Goal: Information Seeking & Learning: Learn about a topic

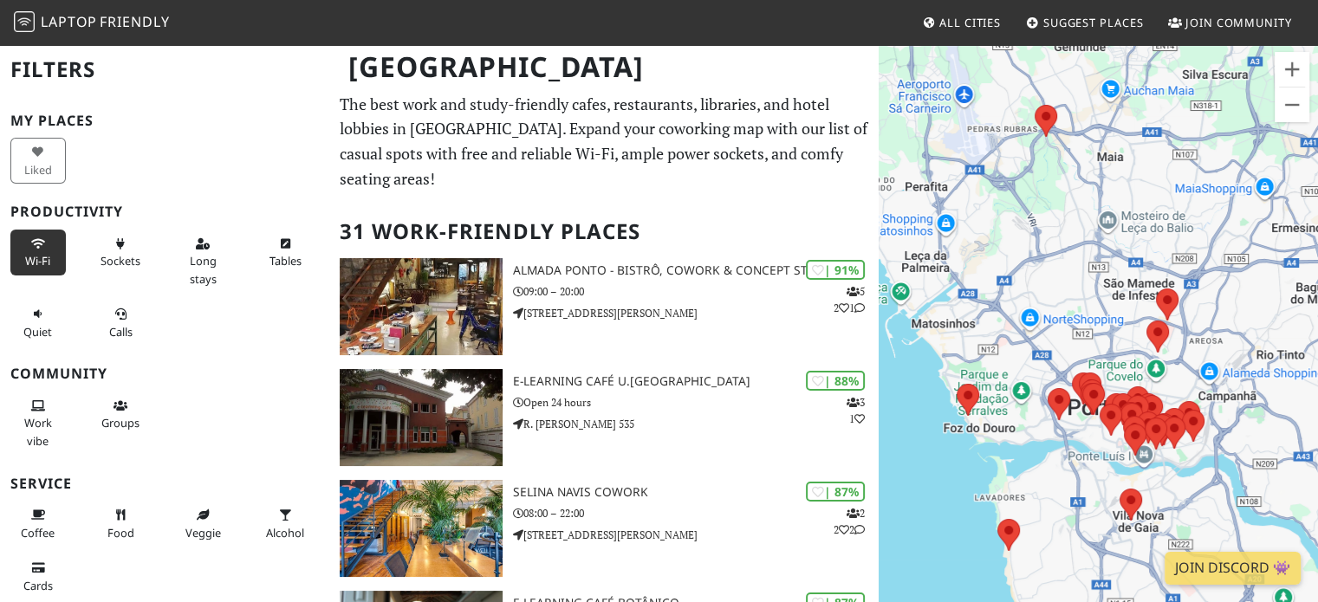
click at [42, 259] on span "Wi-Fi" at bounding box center [37, 261] width 25 height 16
click at [107, 258] on span "Sockets" at bounding box center [120, 261] width 40 height 16
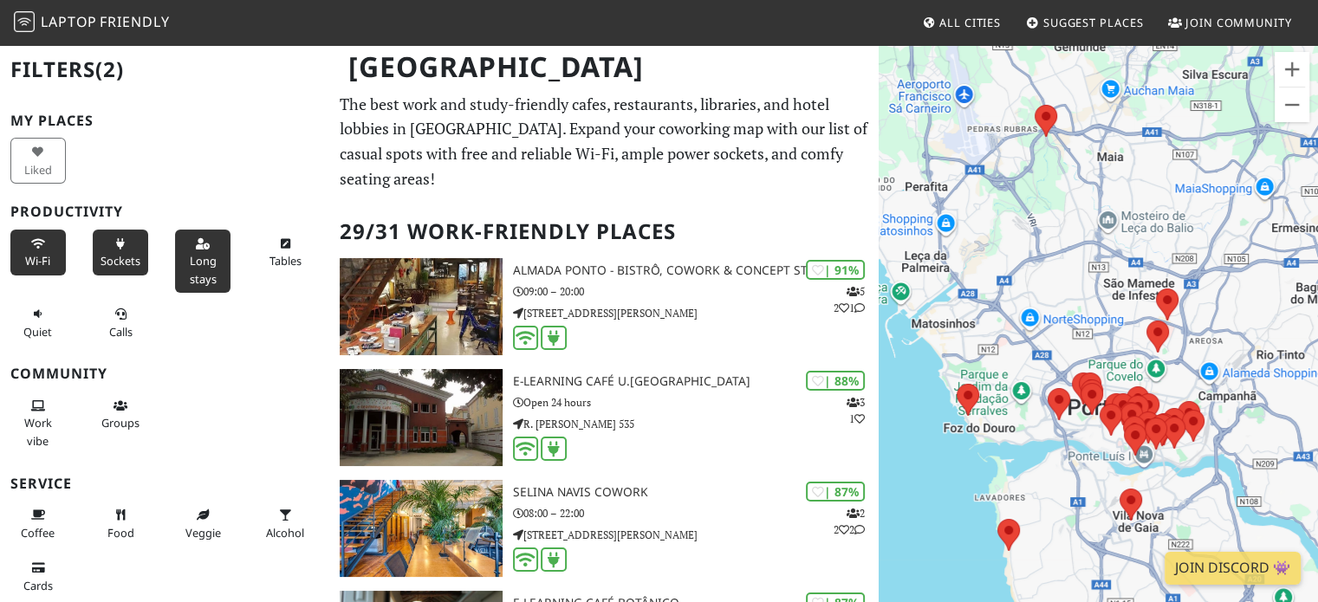
click at [215, 260] on button "Long stays" at bounding box center [202, 261] width 55 height 63
click at [269, 259] on span "Tables" at bounding box center [285, 261] width 32 height 16
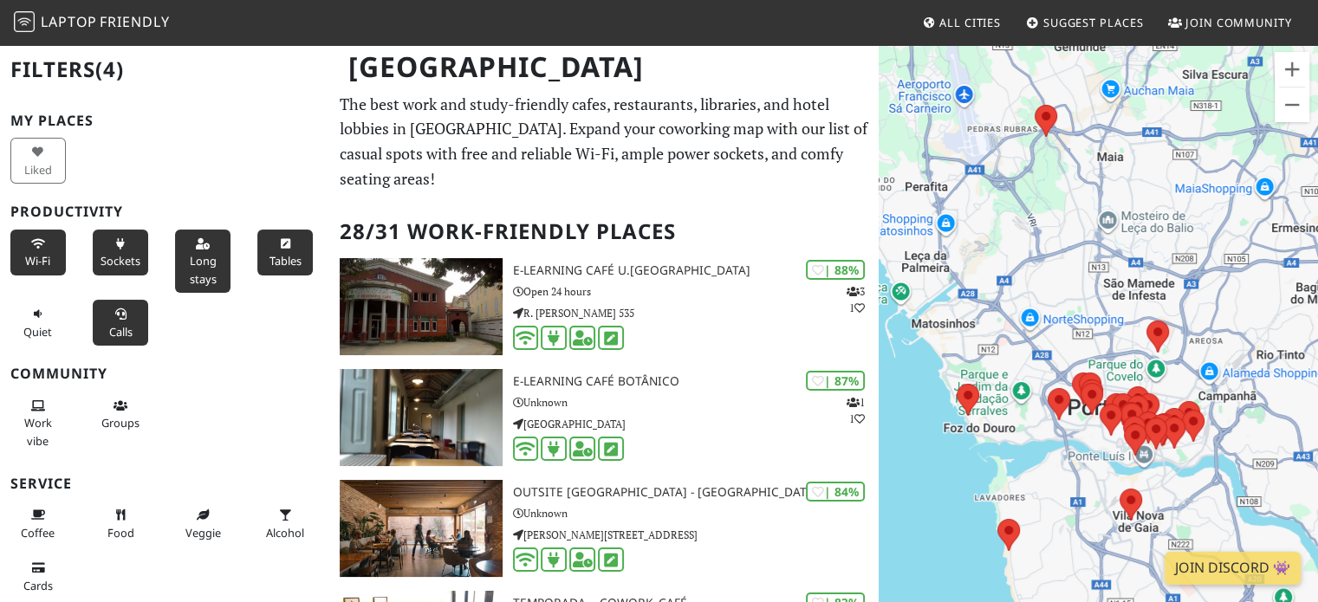
click at [120, 332] on span "Calls" at bounding box center [120, 332] width 23 height 16
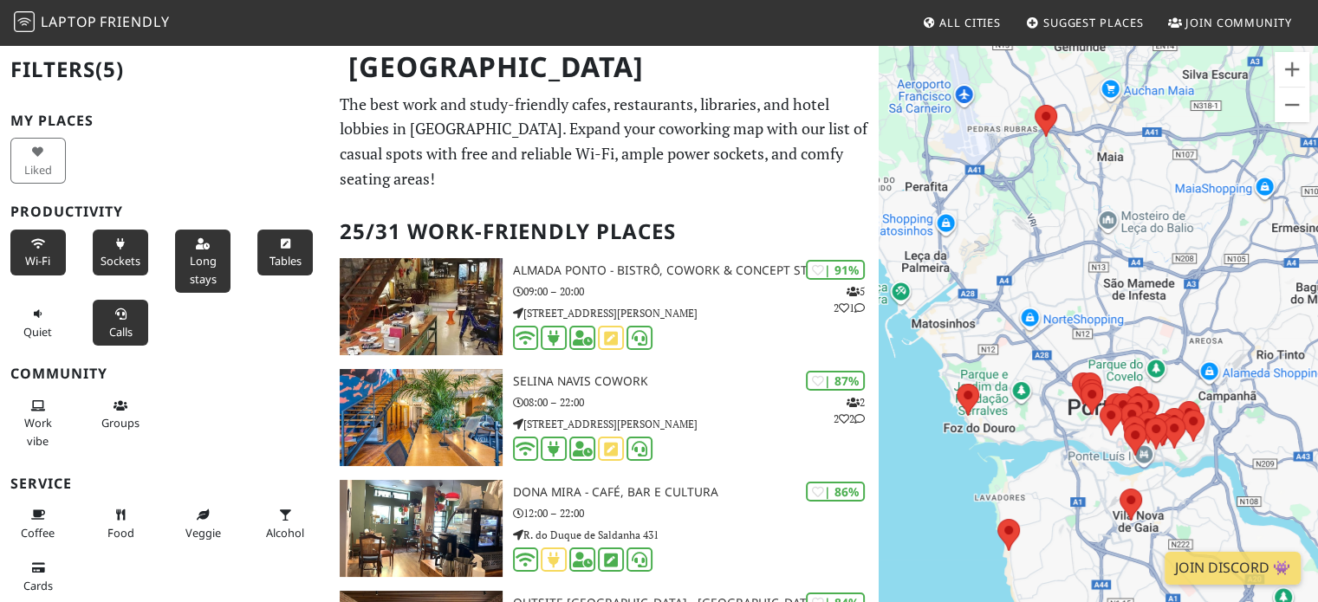
scroll to position [87, 0]
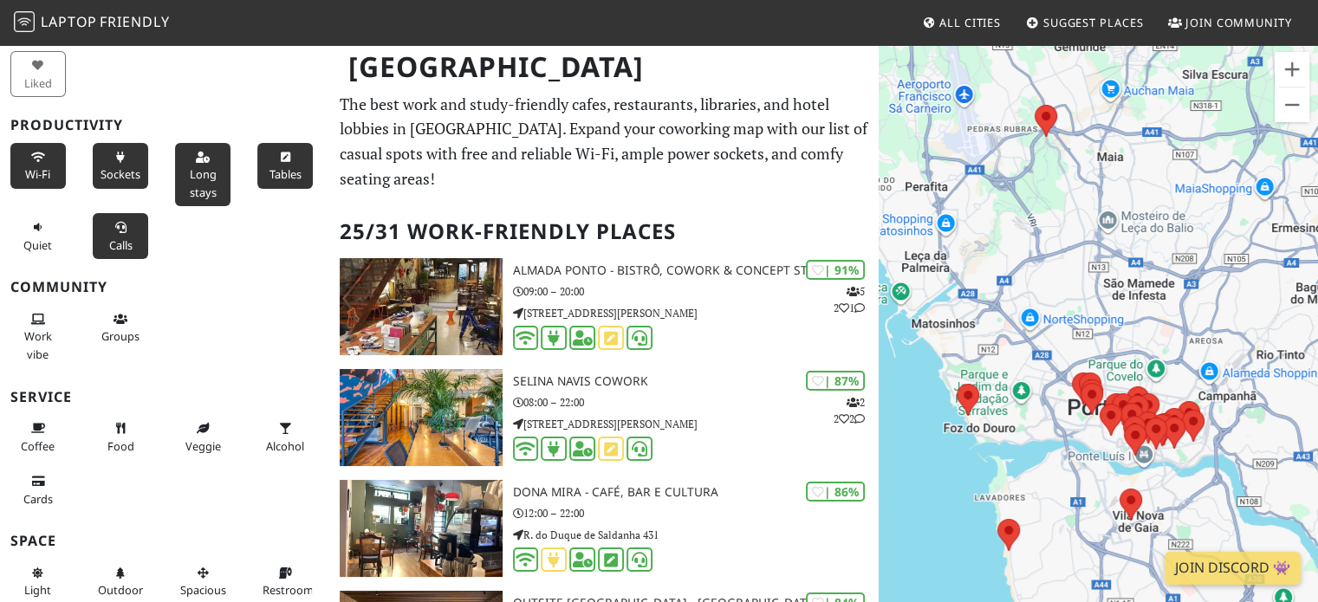
drag, startPoint x: 35, startPoint y: 356, endPoint x: 117, endPoint y: 362, distance: 82.5
click at [35, 356] on span "Work vibe" at bounding box center [38, 344] width 28 height 33
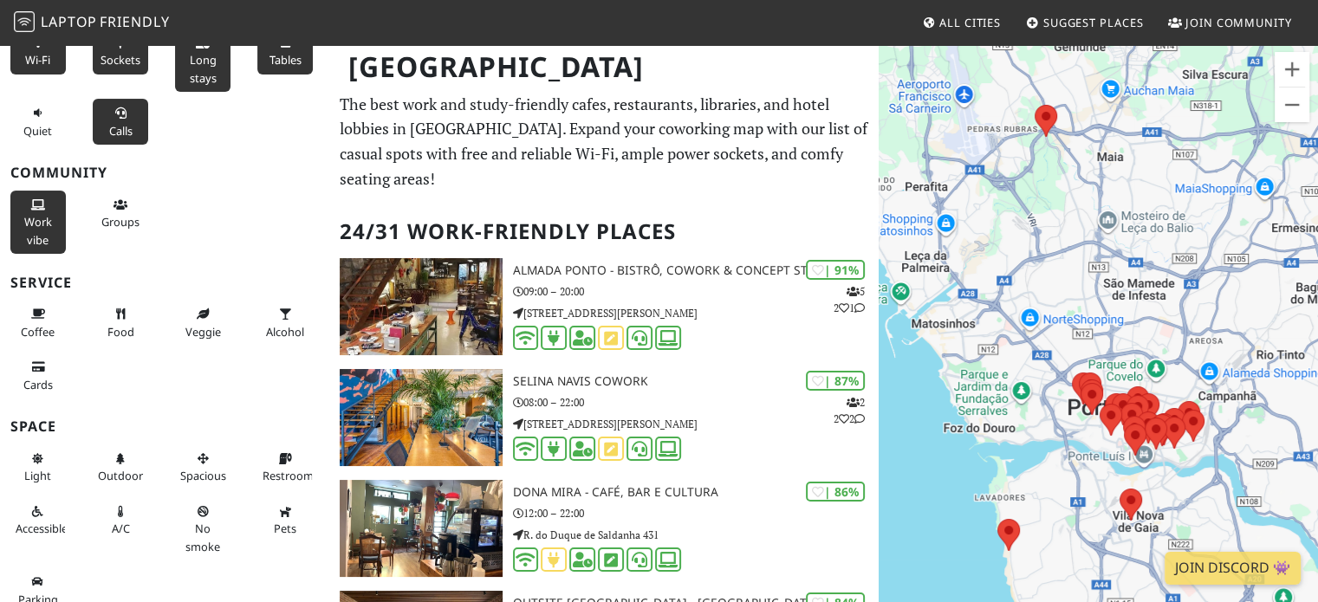
scroll to position [212, 0]
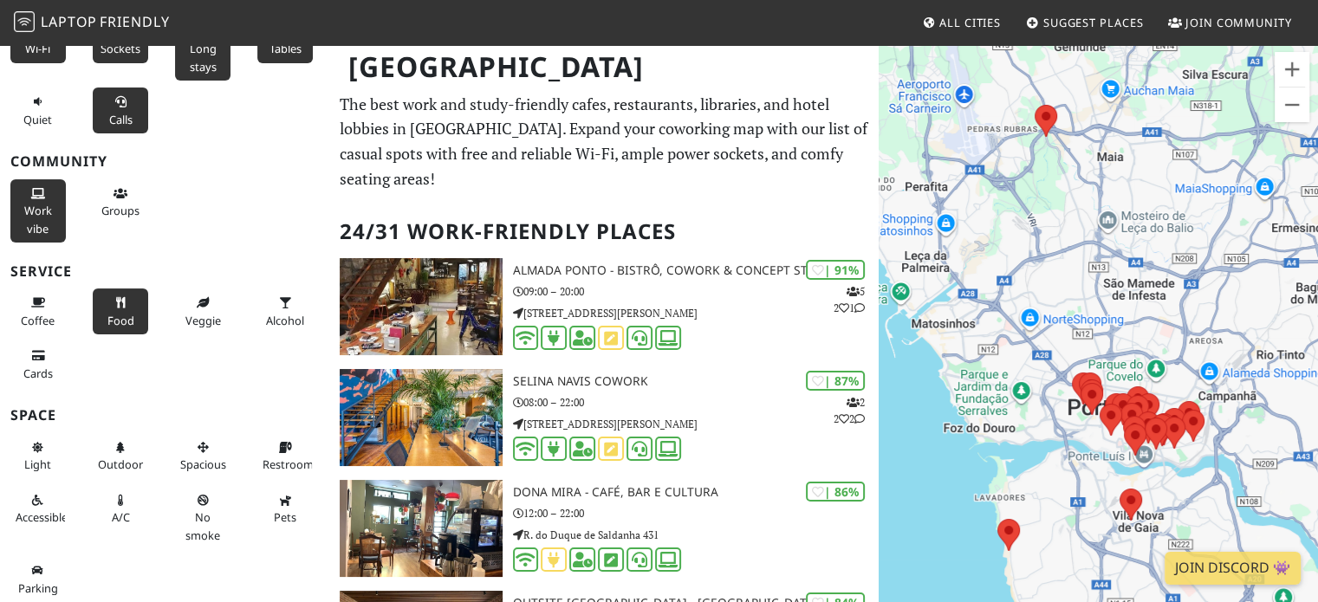
click at [114, 315] on span "Food" at bounding box center [120, 321] width 27 height 16
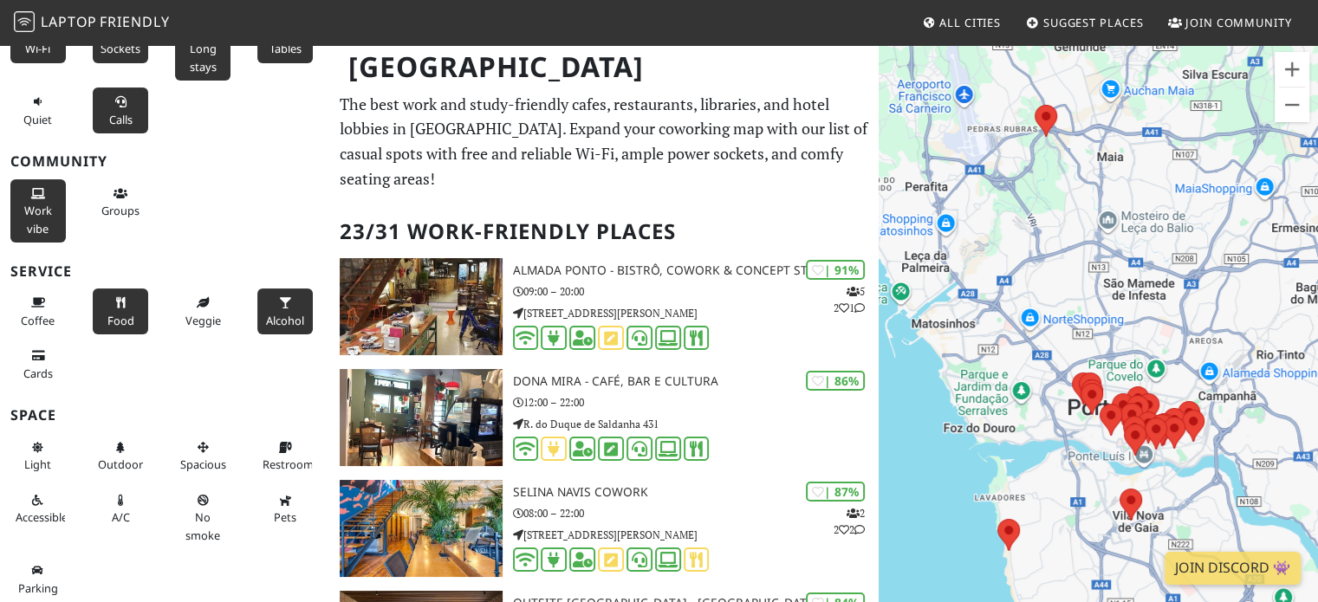
click at [277, 315] on span "Alcohol" at bounding box center [285, 321] width 38 height 16
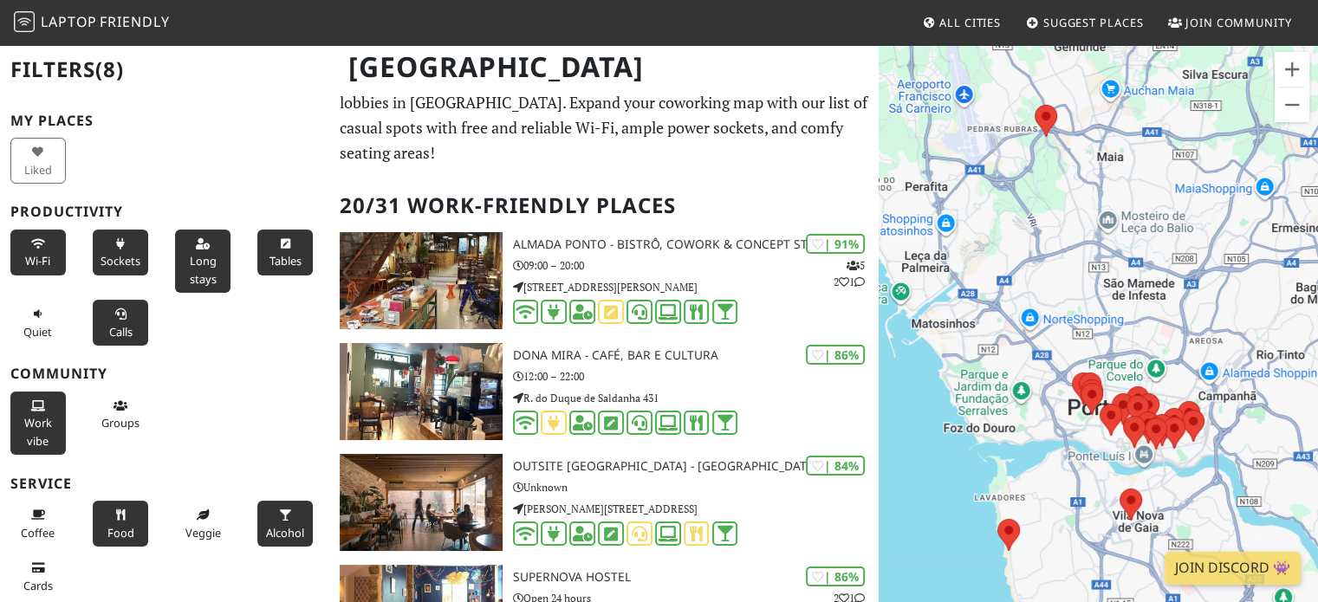
scroll to position [0, 0]
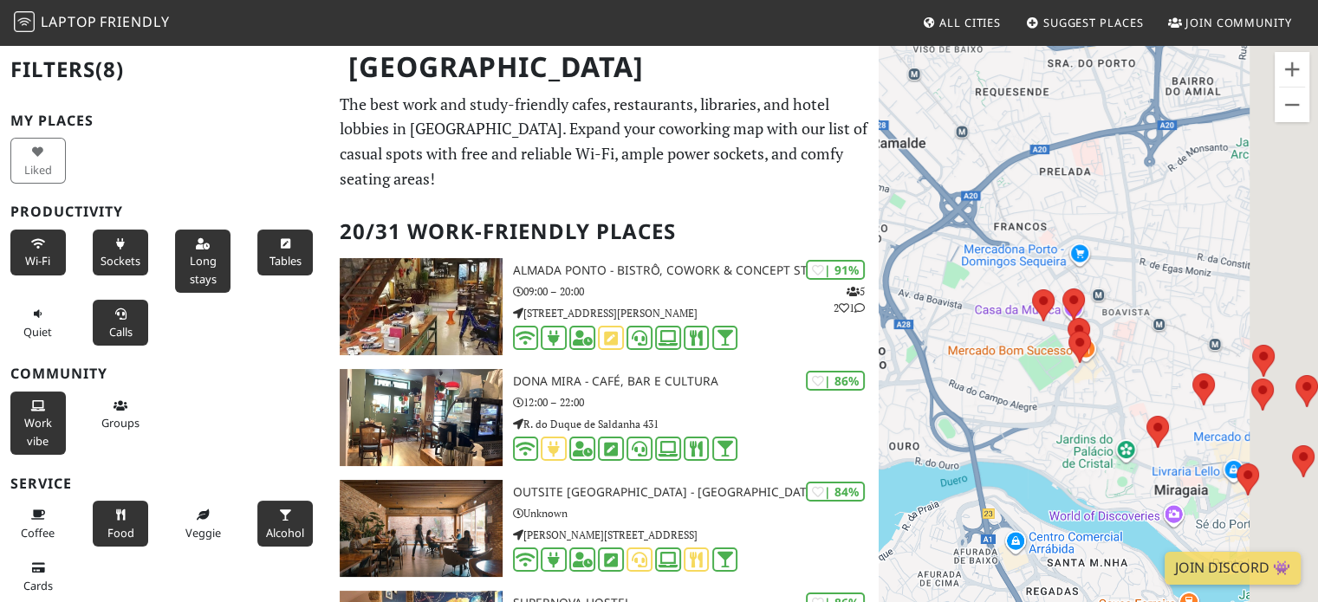
drag, startPoint x: 1189, startPoint y: 375, endPoint x: 1027, endPoint y: 134, distance: 290.3
click at [1027, 134] on div at bounding box center [1097, 344] width 439 height 602
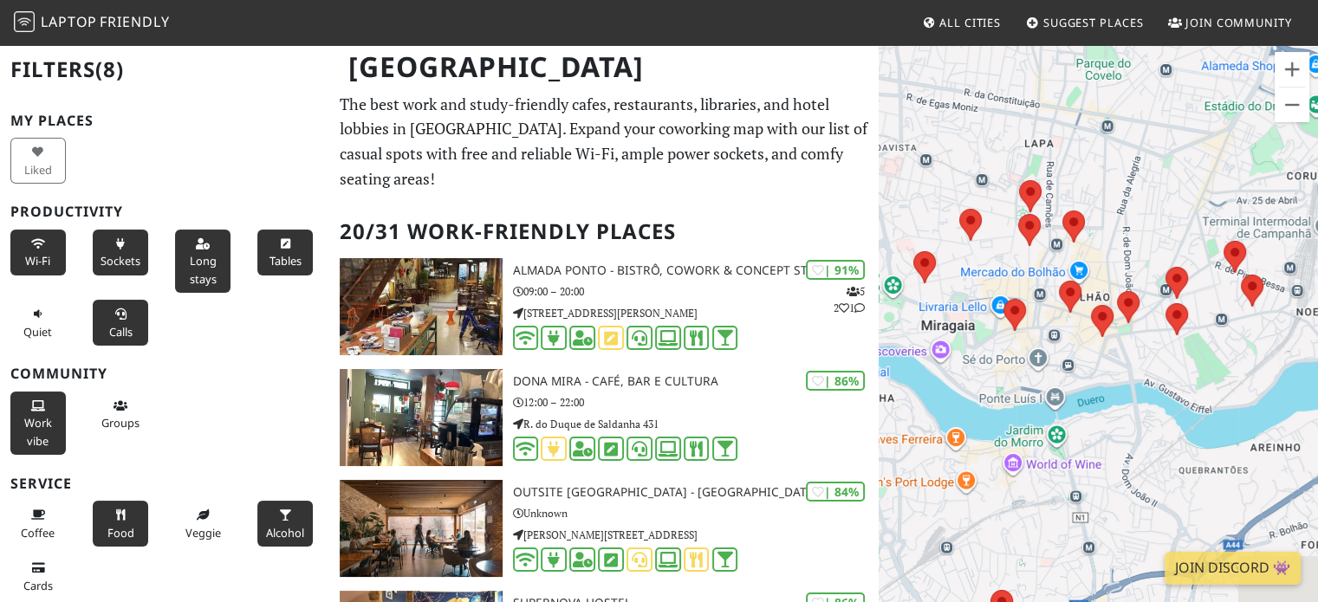
drag, startPoint x: 1128, startPoint y: 273, endPoint x: 1126, endPoint y: 178, distance: 94.4
click at [1126, 178] on div at bounding box center [1097, 344] width 439 height 602
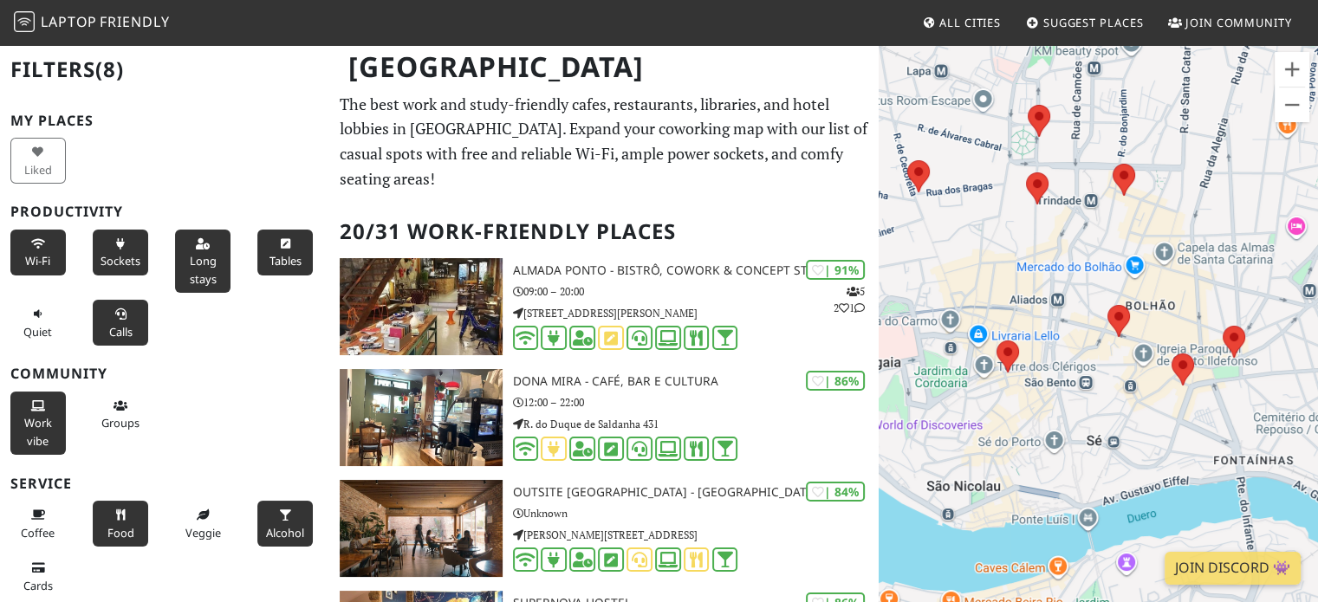
drag, startPoint x: 1053, startPoint y: 332, endPoint x: 1181, endPoint y: 314, distance: 128.6
click at [1181, 314] on div at bounding box center [1097, 344] width 439 height 602
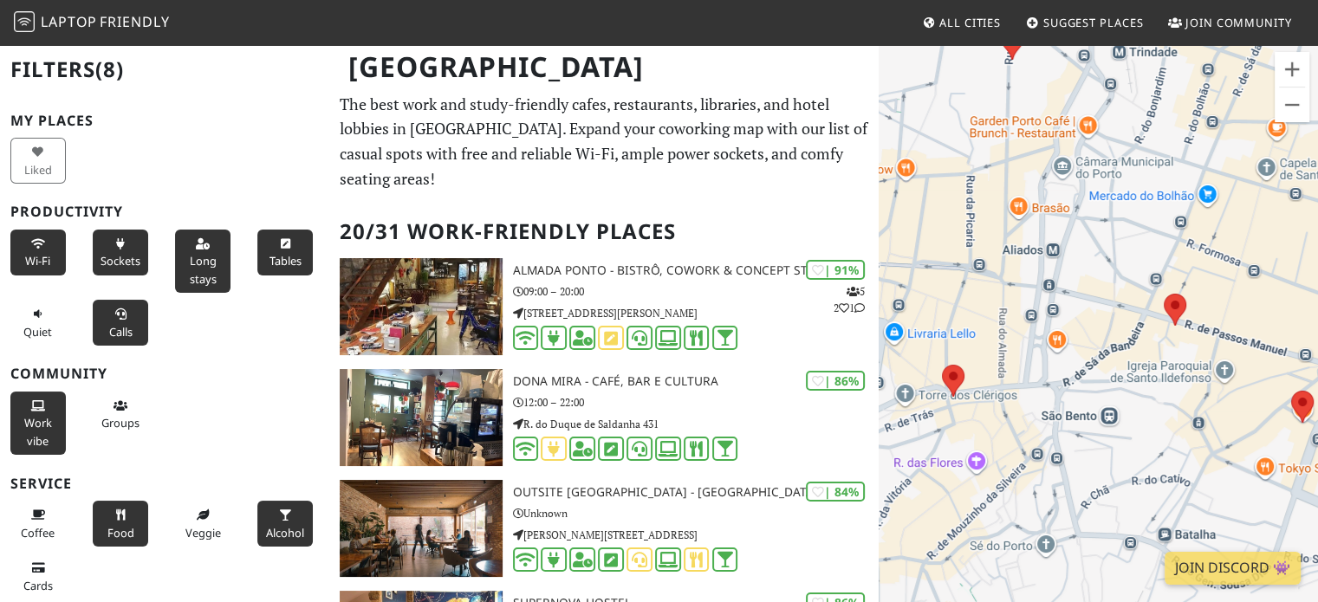
drag, startPoint x: 1004, startPoint y: 364, endPoint x: 1046, endPoint y: 320, distance: 60.7
click at [1046, 320] on div at bounding box center [1097, 344] width 439 height 602
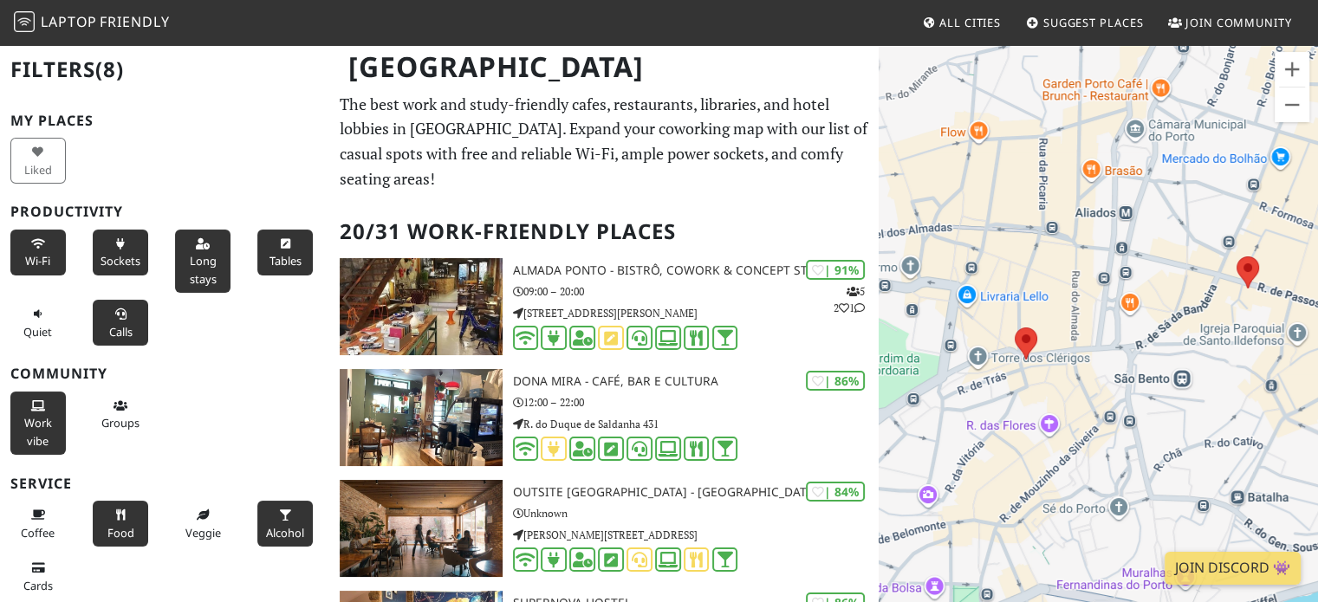
drag, startPoint x: 1158, startPoint y: 288, endPoint x: 1124, endPoint y: 324, distance: 49.0
click at [1124, 324] on div at bounding box center [1097, 344] width 439 height 602
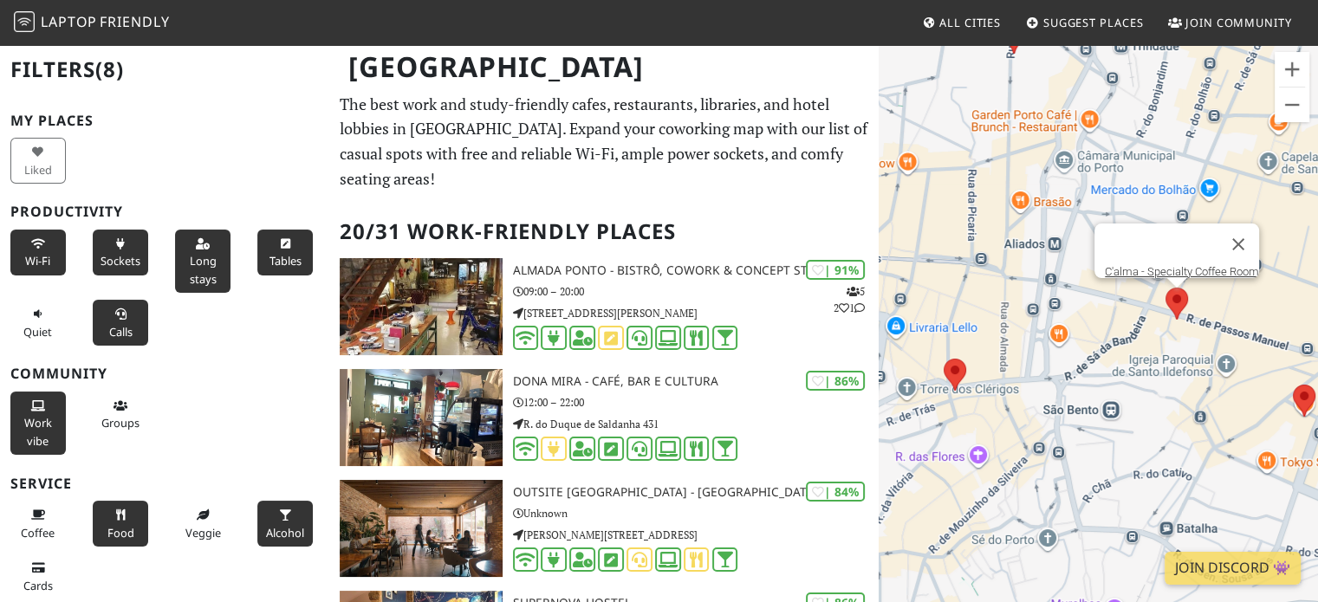
click at [1186, 301] on img at bounding box center [1176, 304] width 36 height 46
click at [1172, 301] on img at bounding box center [1176, 304] width 36 height 46
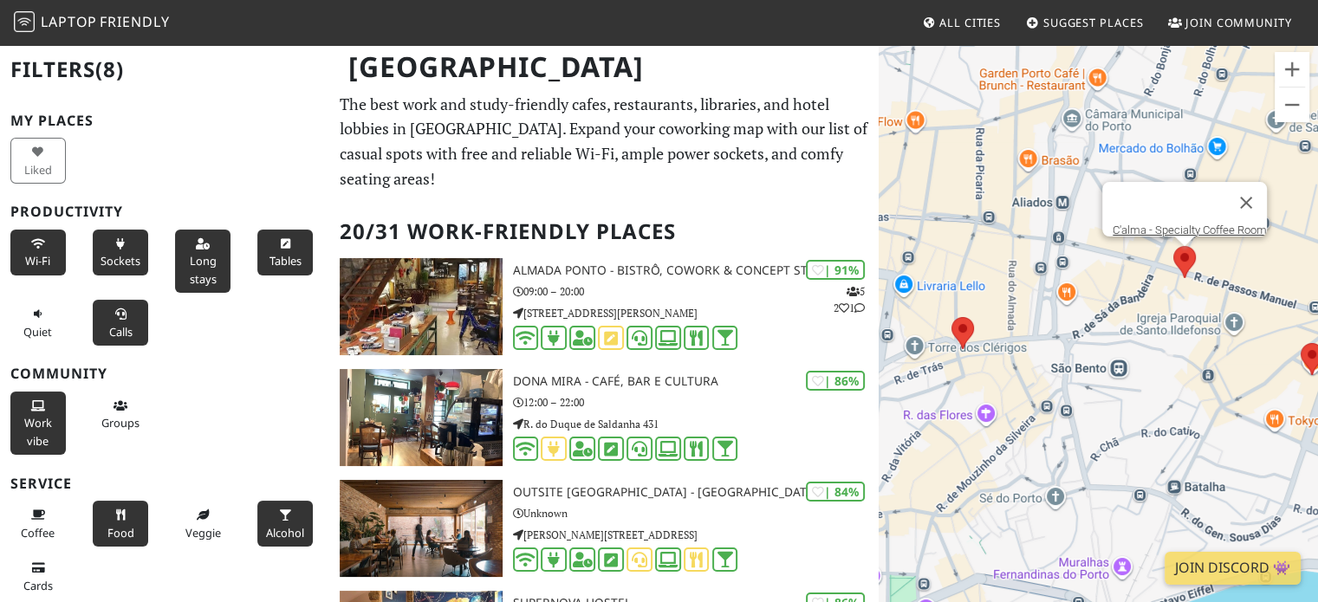
drag, startPoint x: 962, startPoint y: 392, endPoint x: 918, endPoint y: 190, distance: 206.5
click at [918, 190] on div "C'alma - Specialty Coffee Room" at bounding box center [1097, 344] width 439 height 602
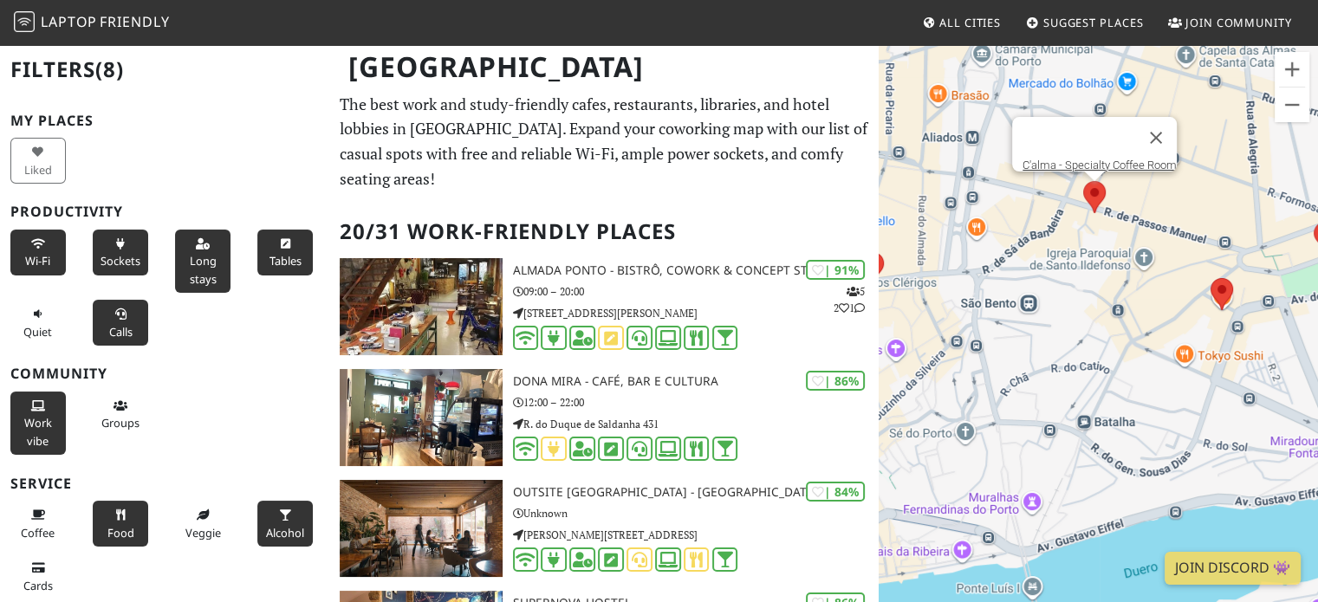
drag, startPoint x: 1034, startPoint y: 381, endPoint x: 939, endPoint y: 313, distance: 117.3
click at [939, 313] on div "C'alma - Specialty Coffee Room" at bounding box center [1097, 344] width 439 height 602
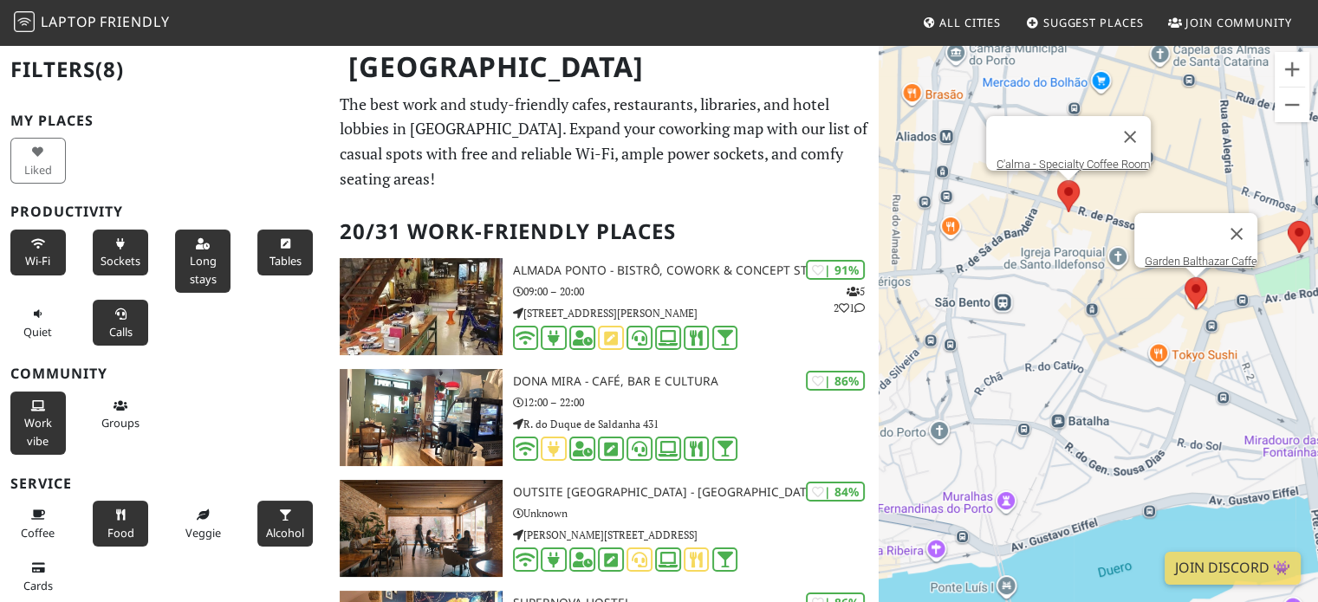
click at [1196, 288] on img at bounding box center [1195, 293] width 36 height 46
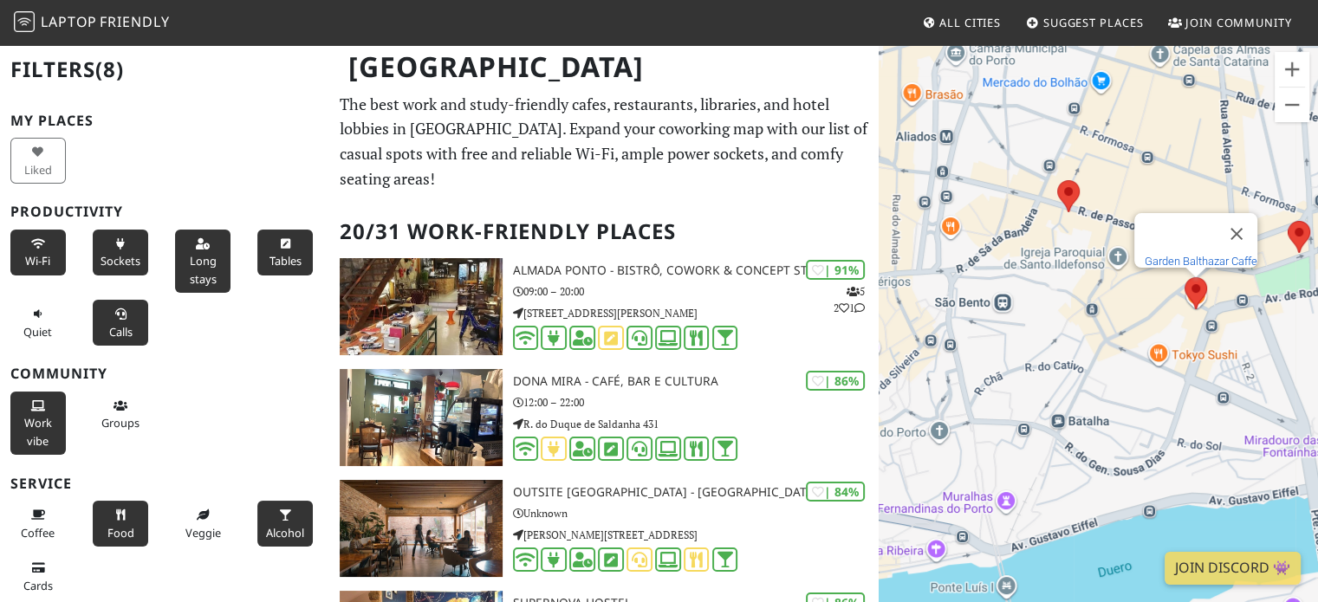
click at [1189, 256] on link "Garden Balthazar Caffe" at bounding box center [1200, 261] width 113 height 13
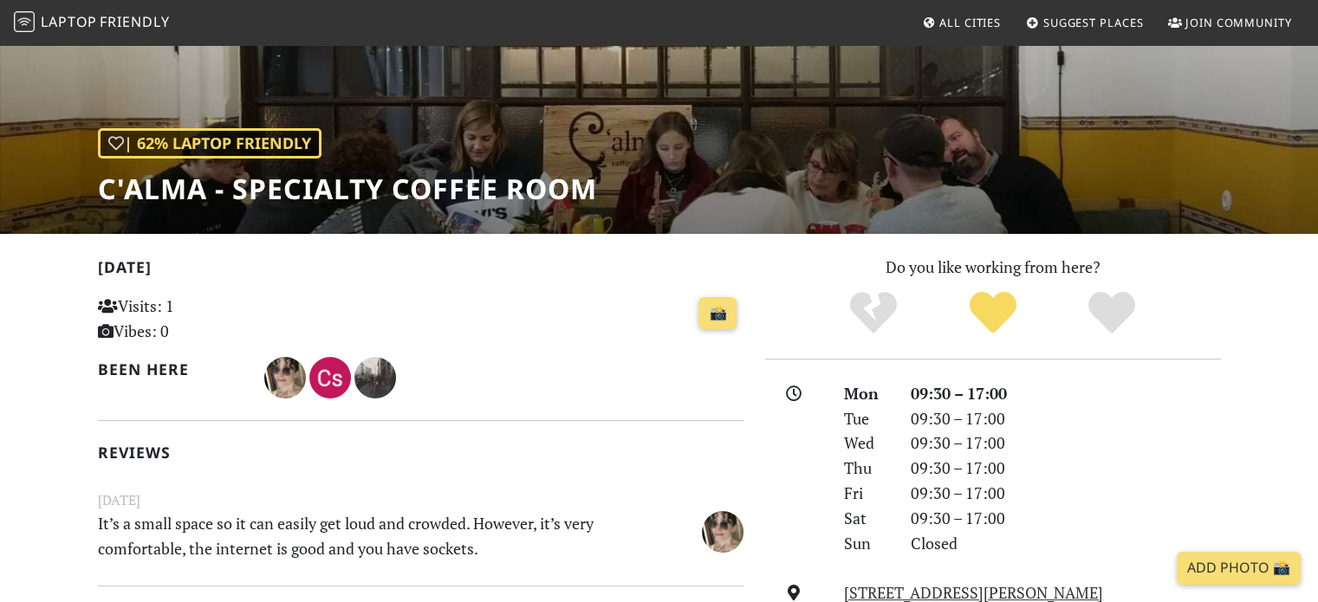
scroll to position [118, 0]
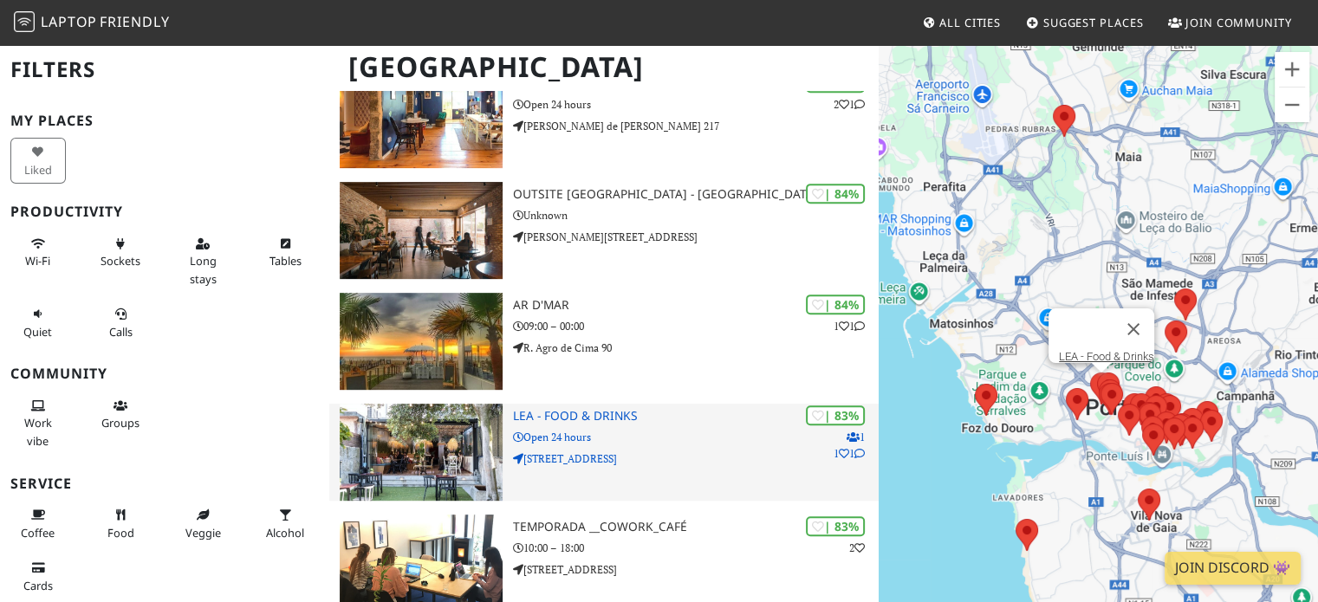
scroll to position [1112, 0]
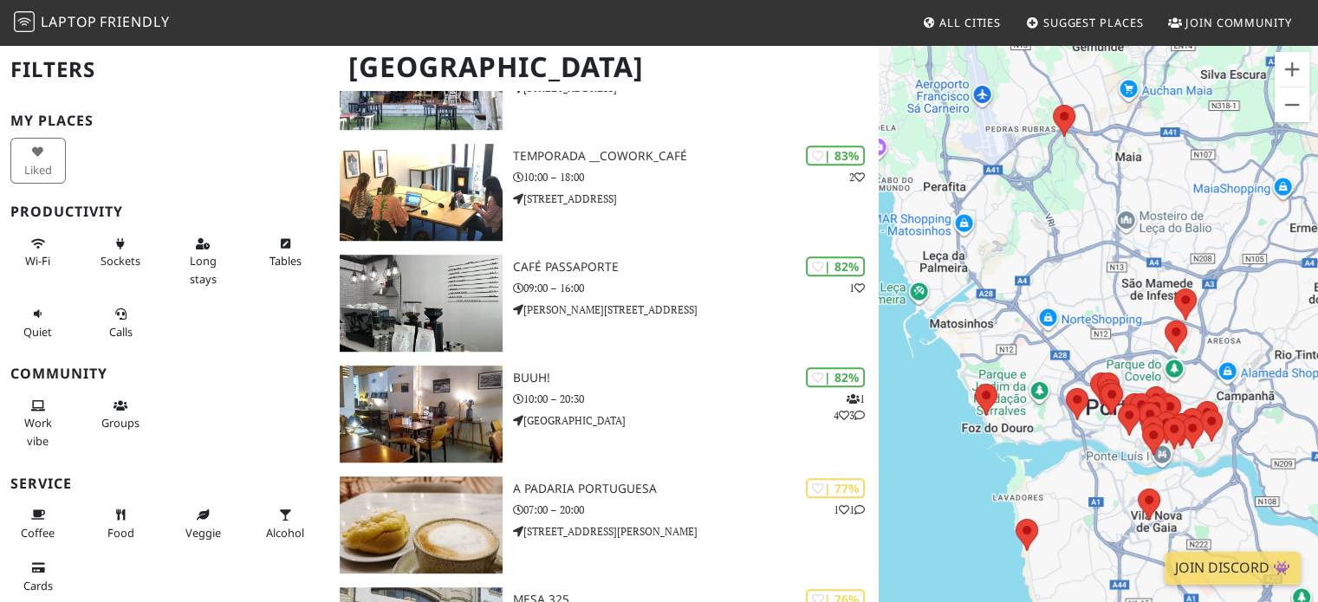
click at [718, 21] on nav "Laptop Friendly All Cities Suggest Places Join Community" at bounding box center [659, 22] width 1318 height 45
click at [700, 22] on nav "Laptop Friendly All Cities Suggest Places Join Community" at bounding box center [659, 22] width 1318 height 45
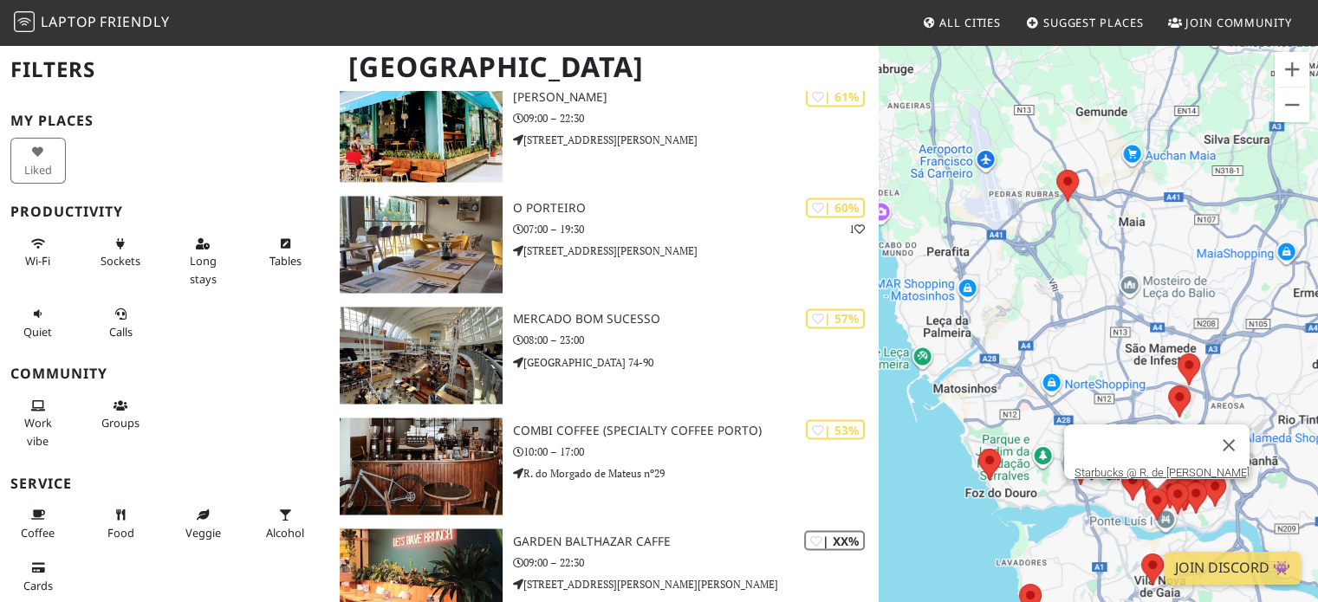
scroll to position [3005, 0]
